Goal: Task Accomplishment & Management: Manage account settings

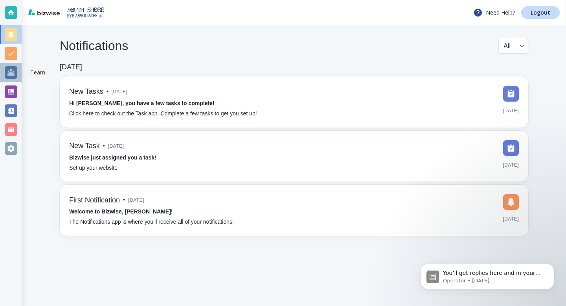
click at [11, 73] on div at bounding box center [11, 72] width 13 height 13
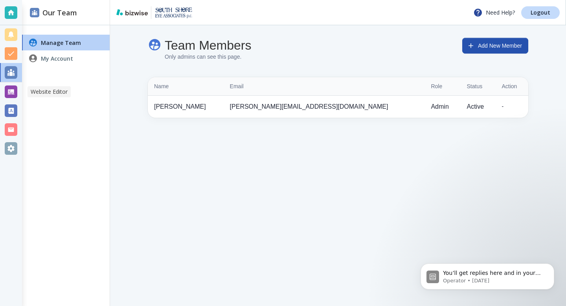
click at [13, 94] on div at bounding box center [11, 91] width 13 height 13
